Goal: Task Accomplishment & Management: Use online tool/utility

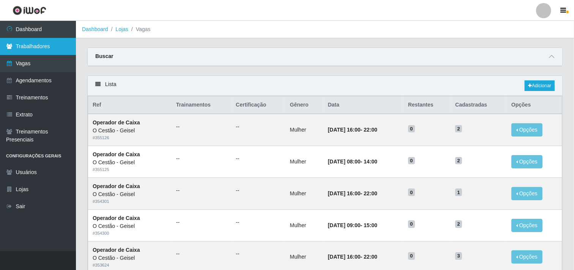
click at [40, 44] on link "Trabalhadores" at bounding box center [38, 46] width 76 height 17
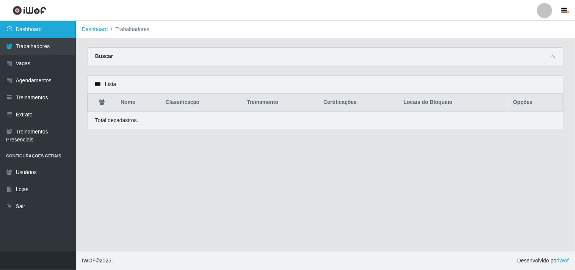
click at [51, 27] on link "Dashboard" at bounding box center [38, 29] width 76 height 17
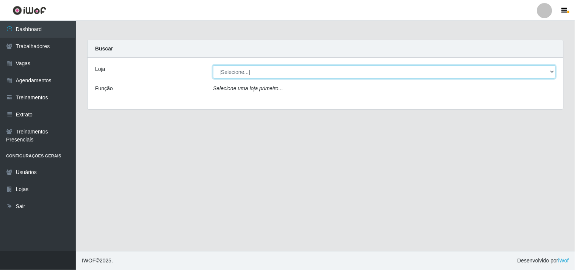
click at [226, 69] on select "[Selecione...] O Cestão - Geisel" at bounding box center [384, 71] width 343 height 13
select select "224"
click at [213, 65] on select "[Selecione...] O Cestão - Geisel" at bounding box center [384, 71] width 343 height 13
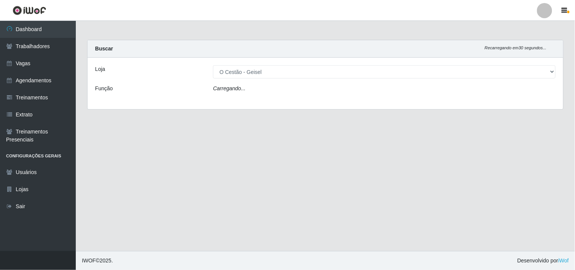
click at [227, 88] on icon "Carregando..." at bounding box center [229, 88] width 33 height 6
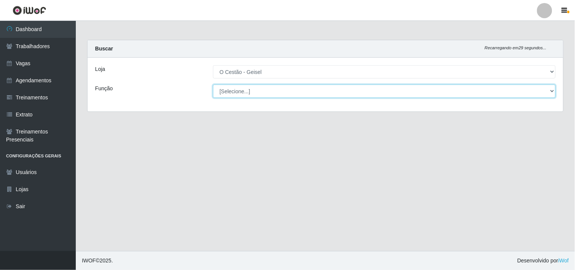
click at [227, 88] on select "[Selecione...] ASG ASG + ASG ++ Auxiliar de Estoque Auxiliar de Estoque + Auxil…" at bounding box center [384, 91] width 343 height 13
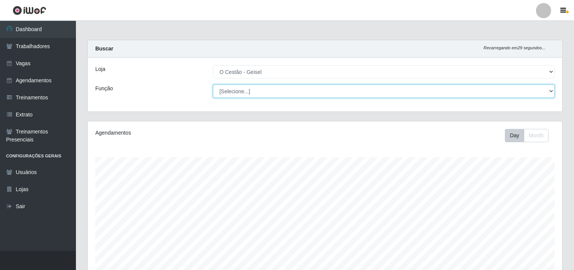
scroll to position [157, 474]
select select "22"
click at [213, 85] on select "[Selecione...] ASG ASG + ASG ++ Auxiliar de Estoque Auxiliar de Estoque + Auxil…" at bounding box center [383, 91] width 341 height 13
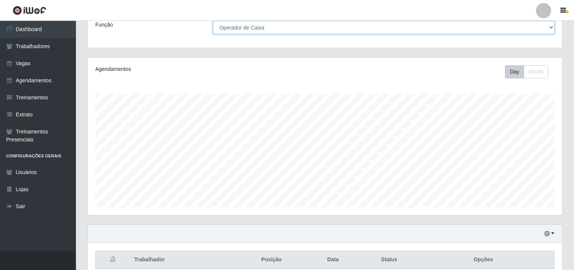
scroll to position [132, 0]
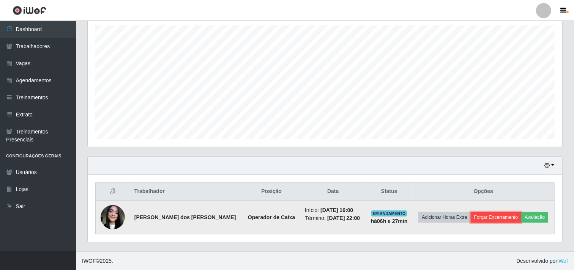
click at [486, 215] on button "Forçar Encerramento" at bounding box center [495, 217] width 51 height 11
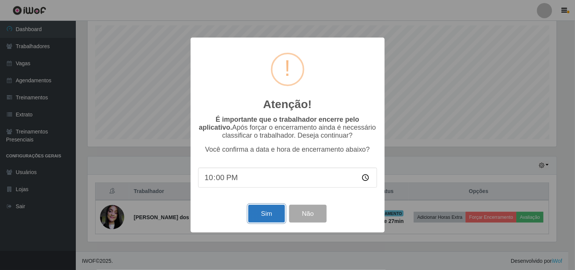
click at [273, 214] on button "Sim" at bounding box center [266, 214] width 37 height 18
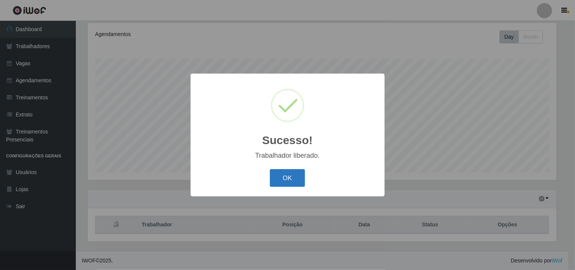
click at [301, 180] on button "OK" at bounding box center [287, 178] width 35 height 18
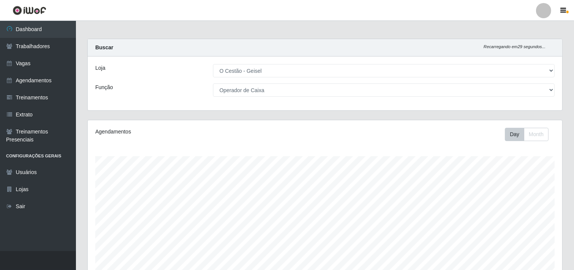
scroll to position [0, 0]
